Goal: Find specific page/section: Find specific page/section

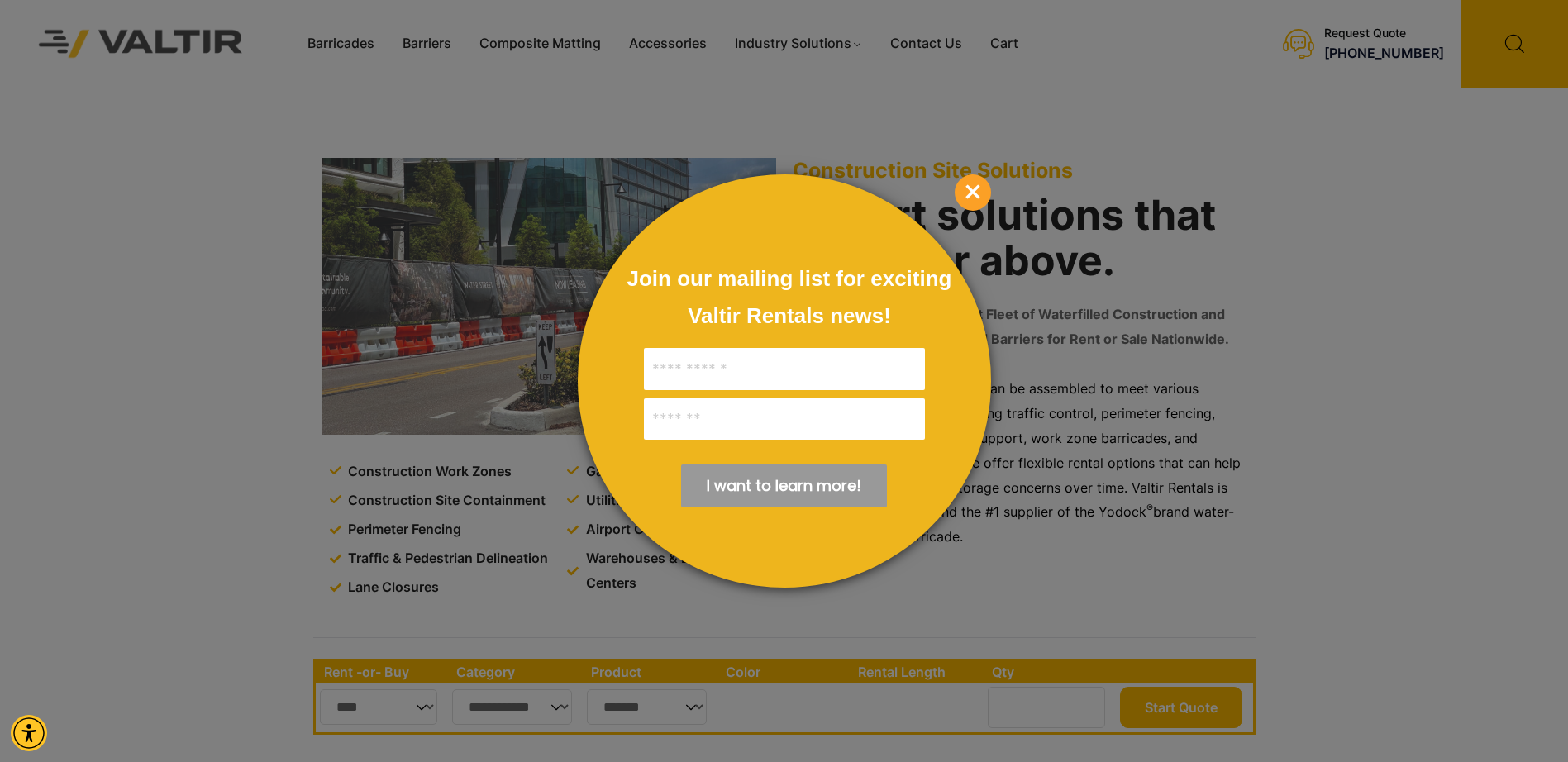
click at [975, 199] on span "×" at bounding box center [973, 192] width 37 height 37
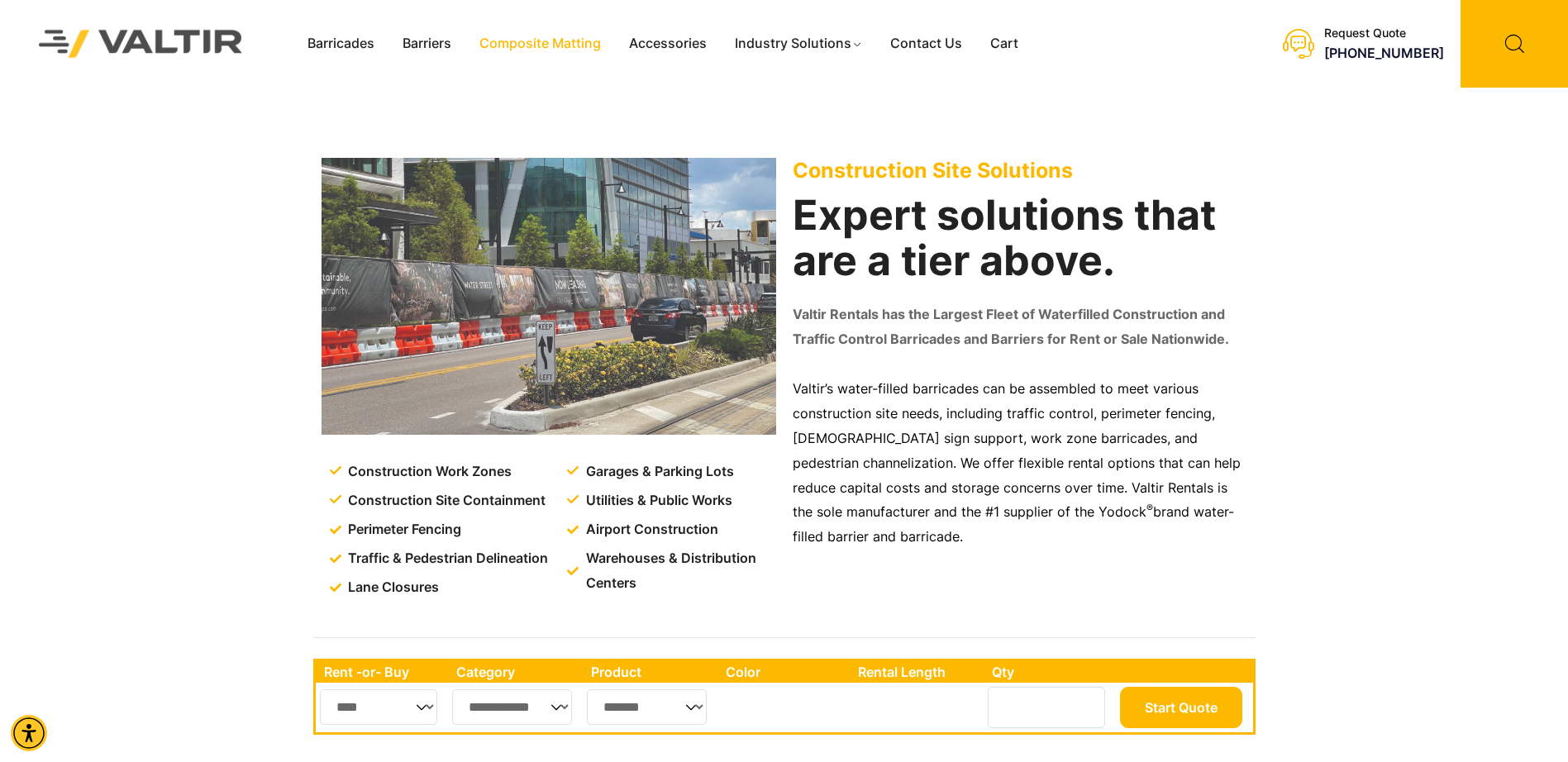
click at [561, 43] on link "Composite Matting" at bounding box center [540, 43] width 150 height 24
